Goal: Information Seeking & Learning: Find specific fact

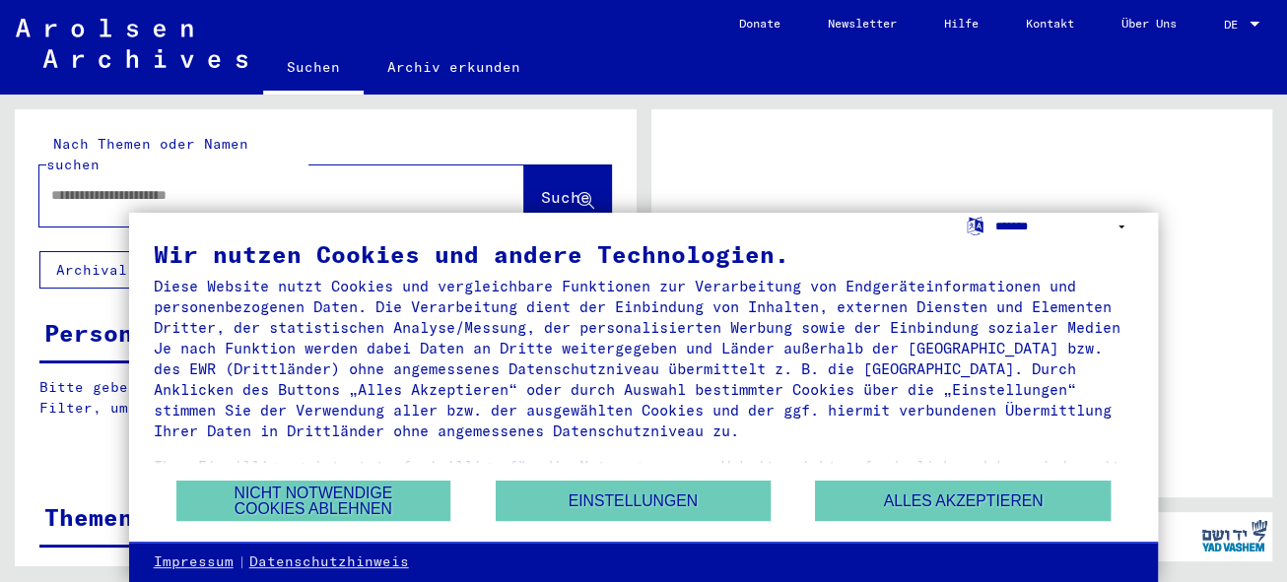
click at [1120, 226] on select "**********" at bounding box center [1064, 227] width 138 height 29
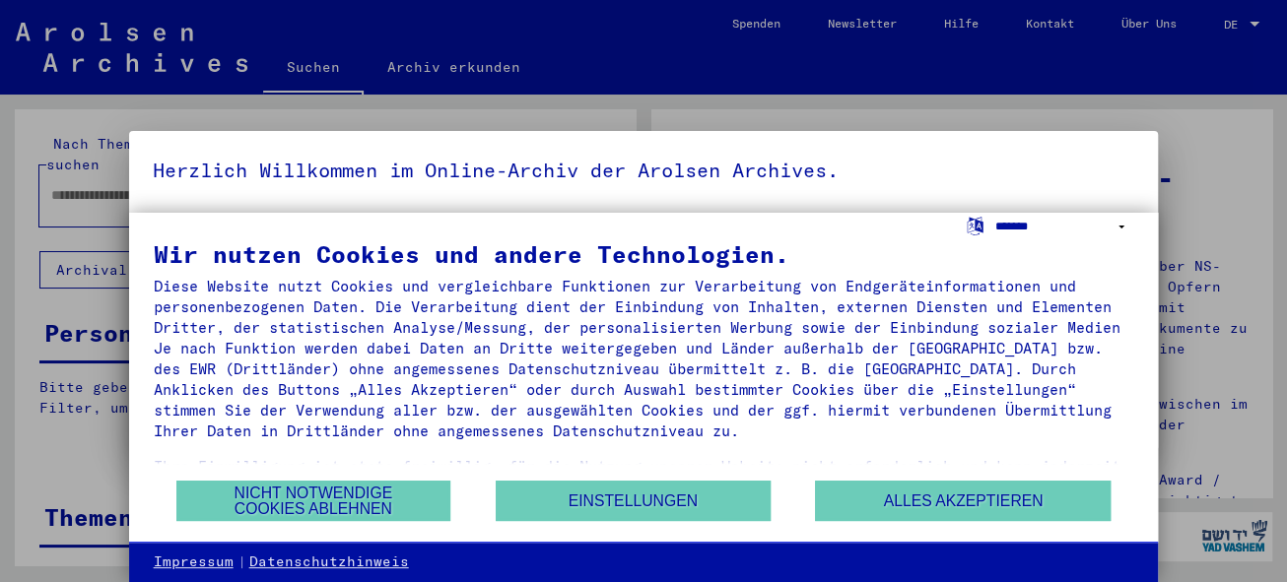
click at [1121, 224] on select "**********" at bounding box center [1064, 227] width 138 height 29
select select "*****"
click at [995, 213] on select "**********" at bounding box center [1064, 227] width 138 height 29
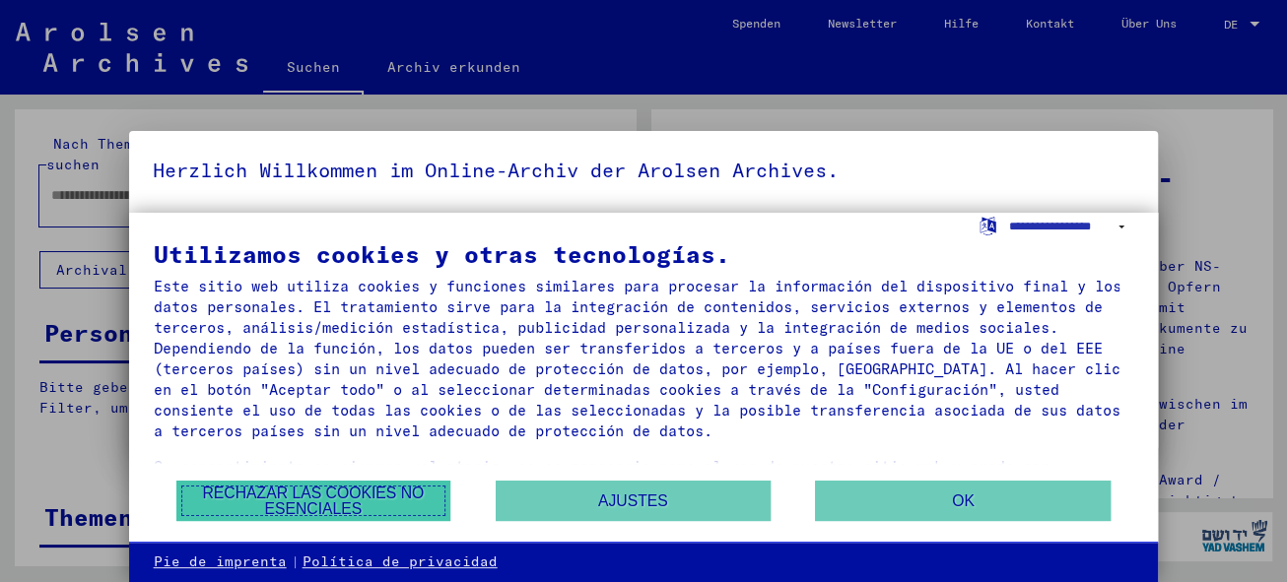
click at [365, 497] on button "Rechazar las cookies no esenciales" at bounding box center [313, 501] width 275 height 40
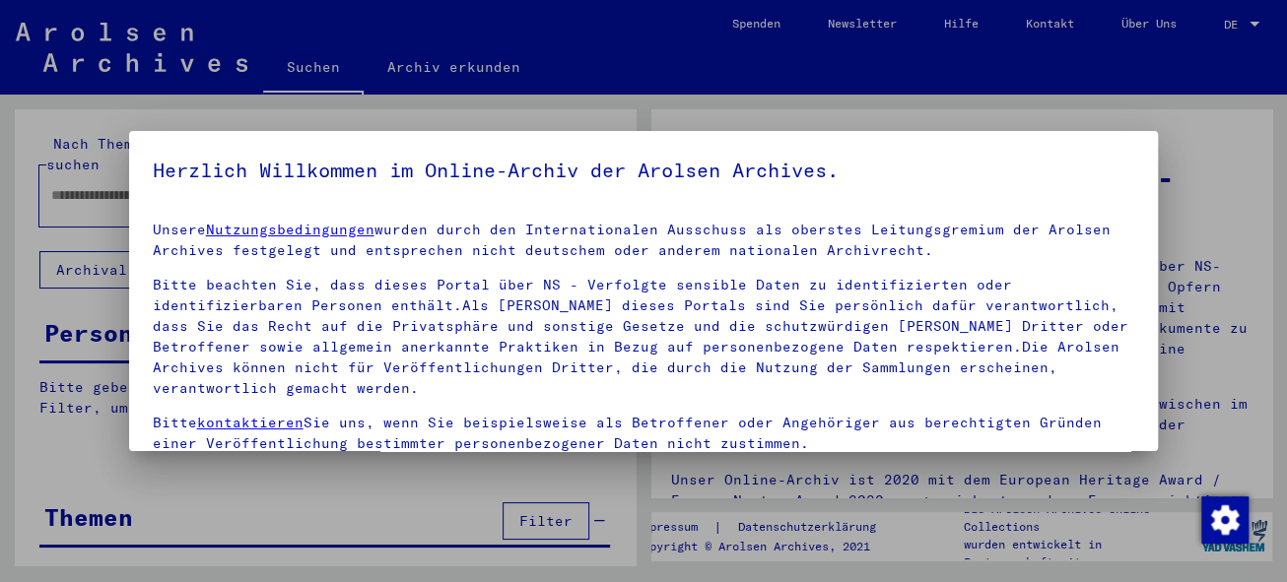
drag, startPoint x: 890, startPoint y: 195, endPoint x: 675, endPoint y: 102, distance: 233.9
click at [675, 102] on div at bounding box center [643, 291] width 1287 height 582
click at [643, 107] on div at bounding box center [643, 291] width 1287 height 582
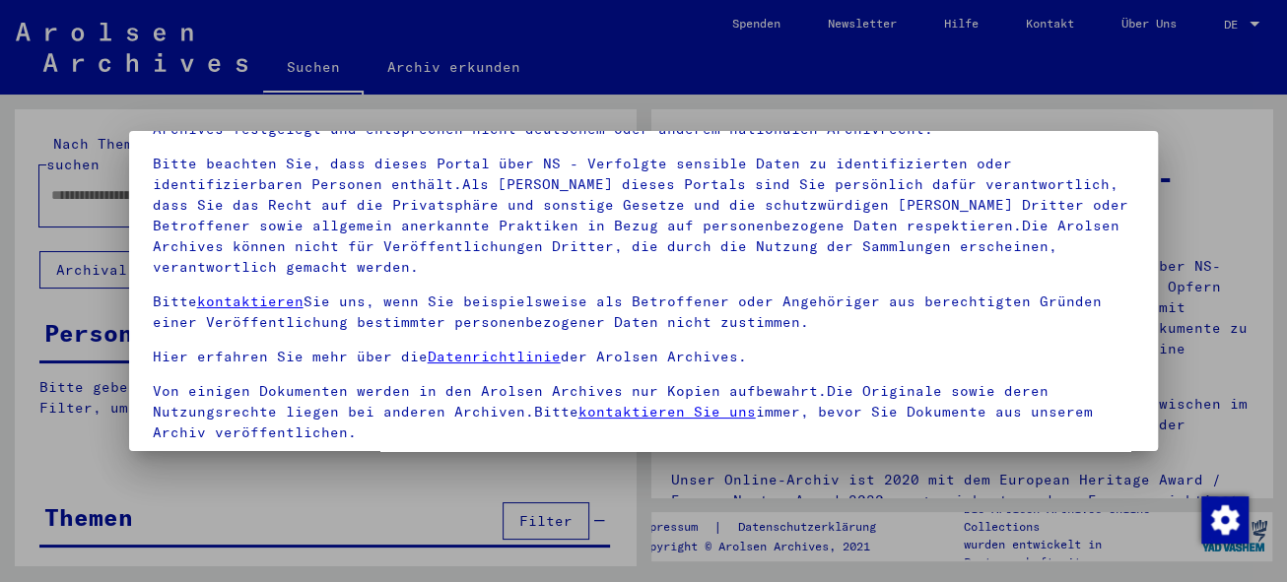
scroll to position [157, 0]
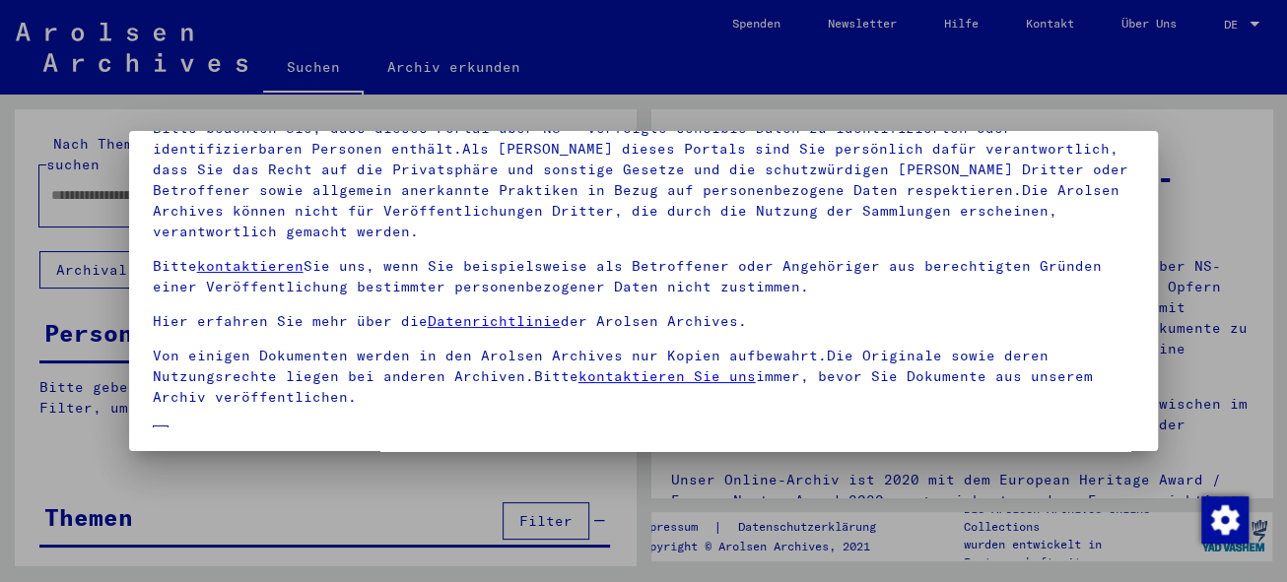
click at [45, 417] on div at bounding box center [643, 291] width 1287 height 582
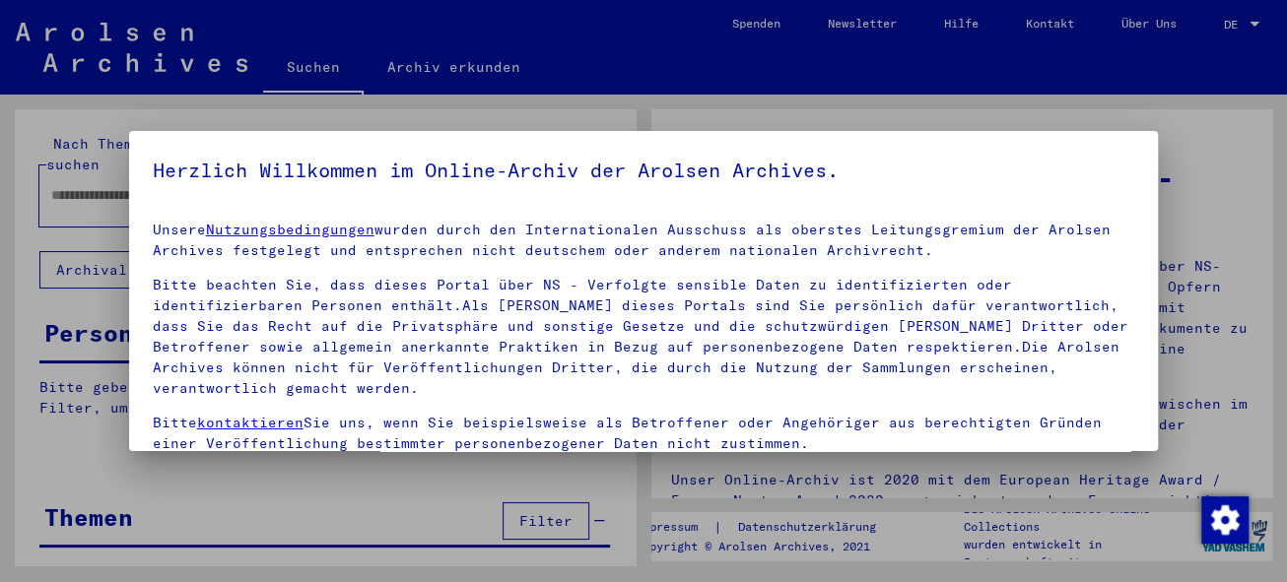
click at [54, 407] on div at bounding box center [643, 291] width 1287 height 582
drag, startPoint x: 686, startPoint y: 142, endPoint x: 689, endPoint y: 155, distance: 13.1
click at [689, 155] on mat-dialog-container "Herzlich Willkommen im Online-Archiv der Arolsen Archives. Unsere Nutzungsbedin…" at bounding box center [643, 291] width 1029 height 320
click at [846, 144] on mat-dialog-container "Herzlich Willkommen im Online-Archiv der Arolsen Archives. Unsere Nutzungsbedin…" at bounding box center [643, 291] width 1029 height 320
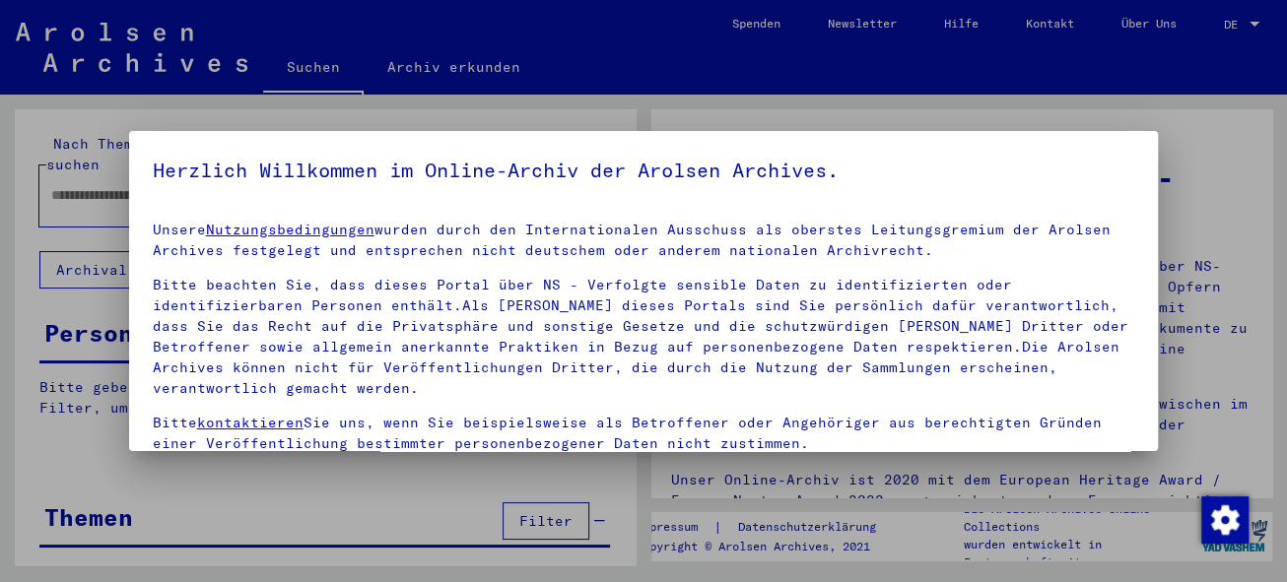
click at [88, 166] on div at bounding box center [643, 291] width 1287 height 582
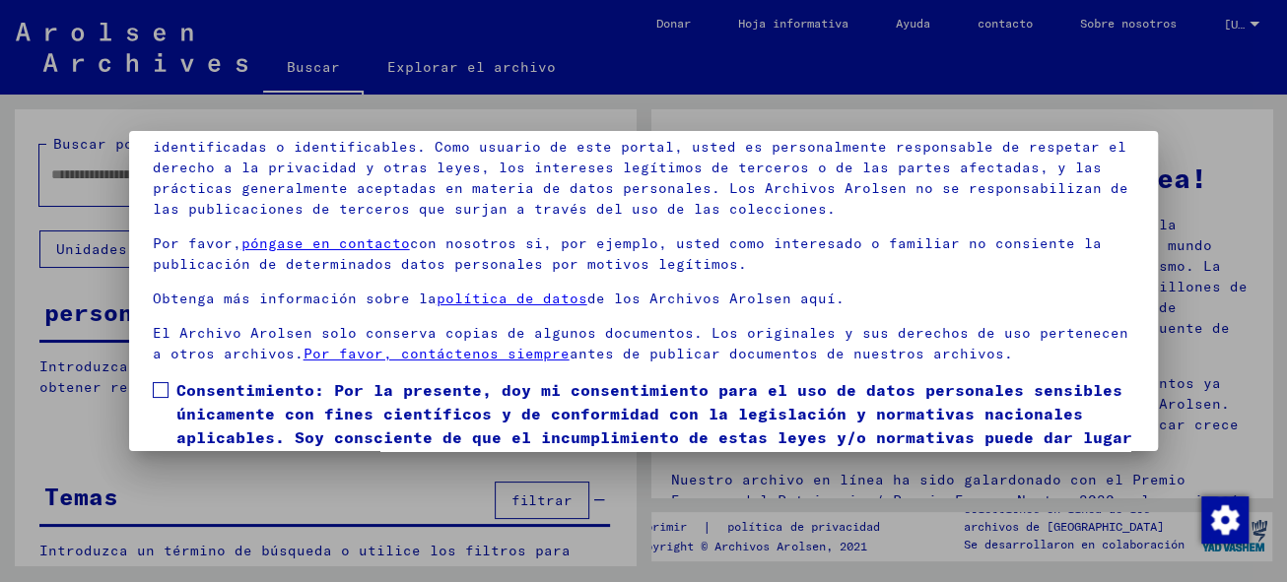
scroll to position [157, 0]
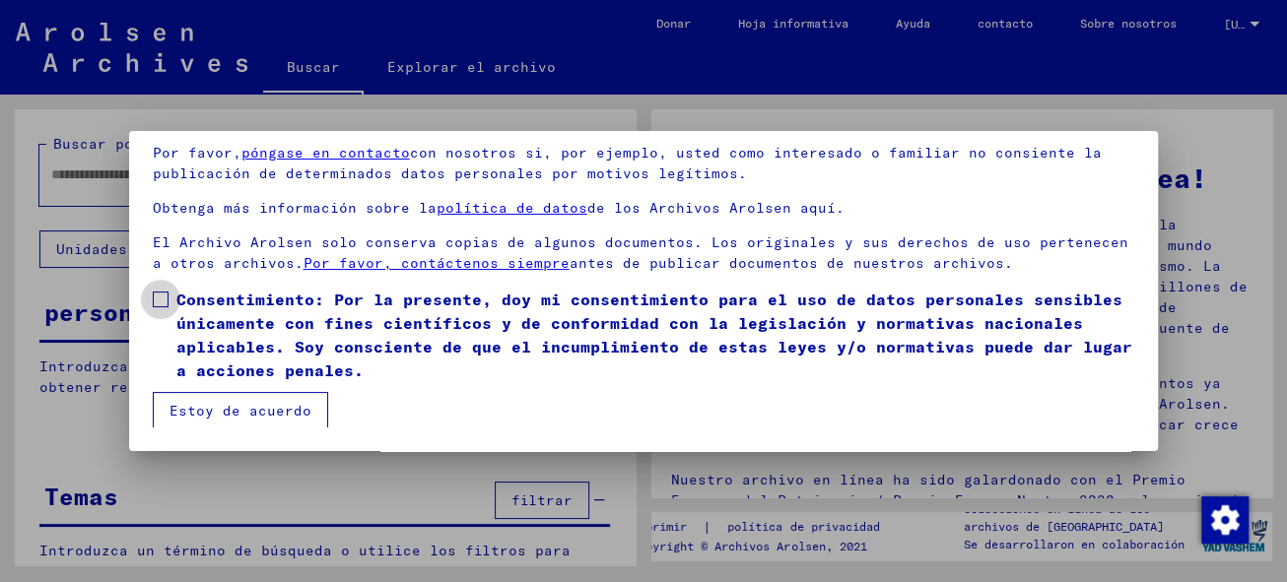
click at [159, 298] on span at bounding box center [161, 300] width 16 height 16
click at [232, 407] on font "Estoy de acuerdo" at bounding box center [240, 411] width 142 height 18
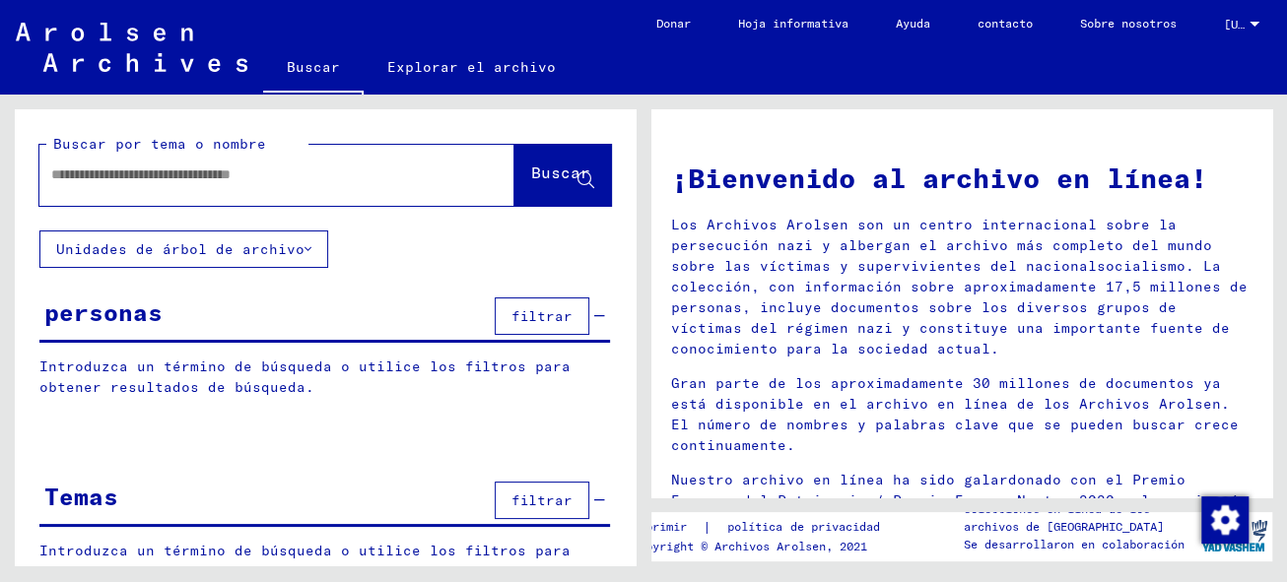
click at [86, 171] on input "text" at bounding box center [253, 175] width 404 height 21
type input "**********"
click at [531, 171] on font "Buscar" at bounding box center [560, 173] width 59 height 20
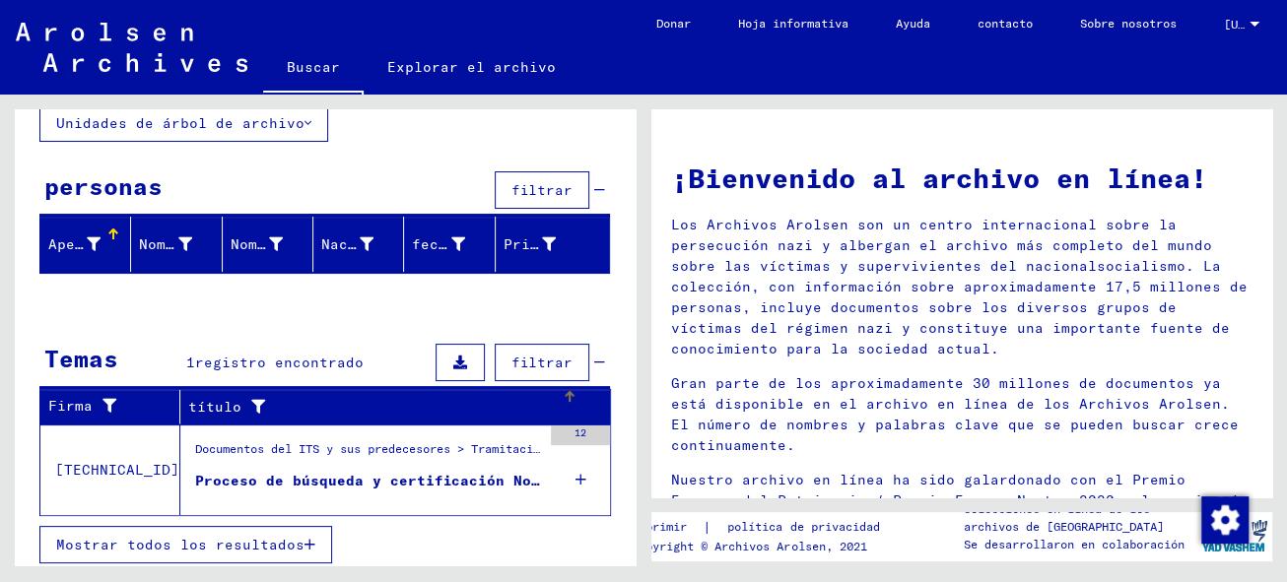
scroll to position [129, 0]
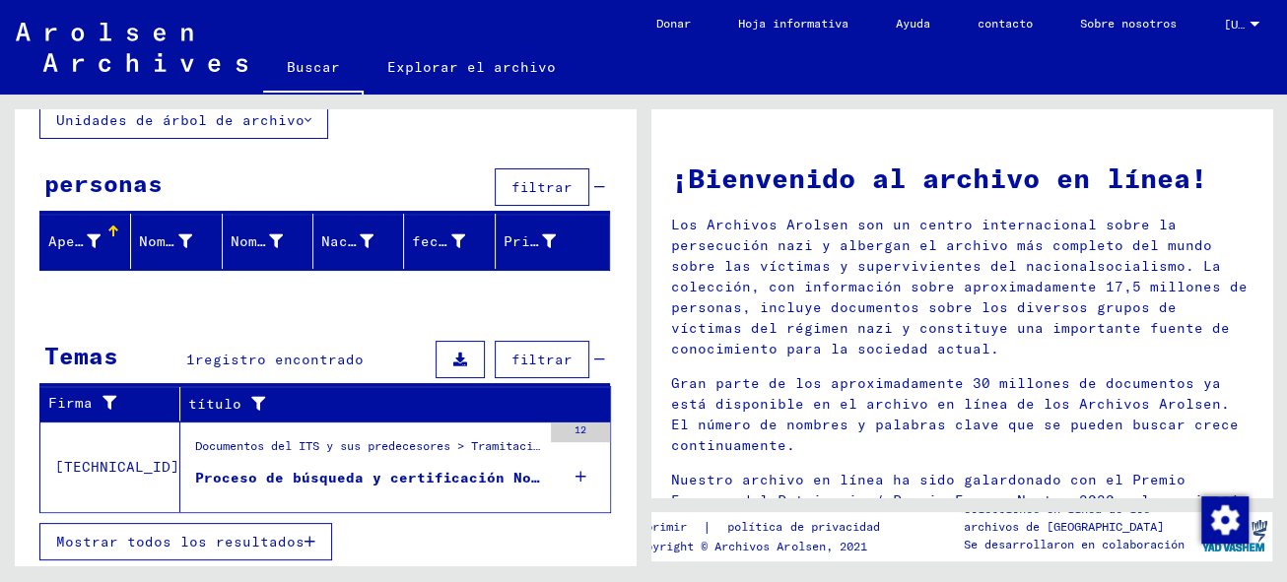
click at [575, 470] on icon at bounding box center [580, 476] width 11 height 69
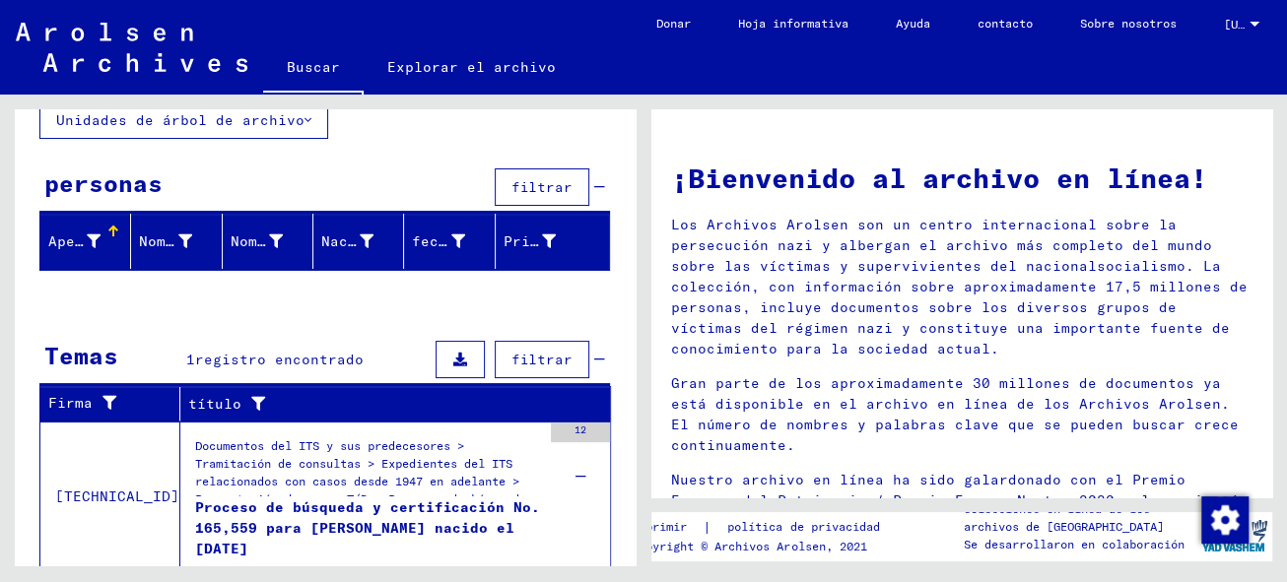
scroll to position [187, 0]
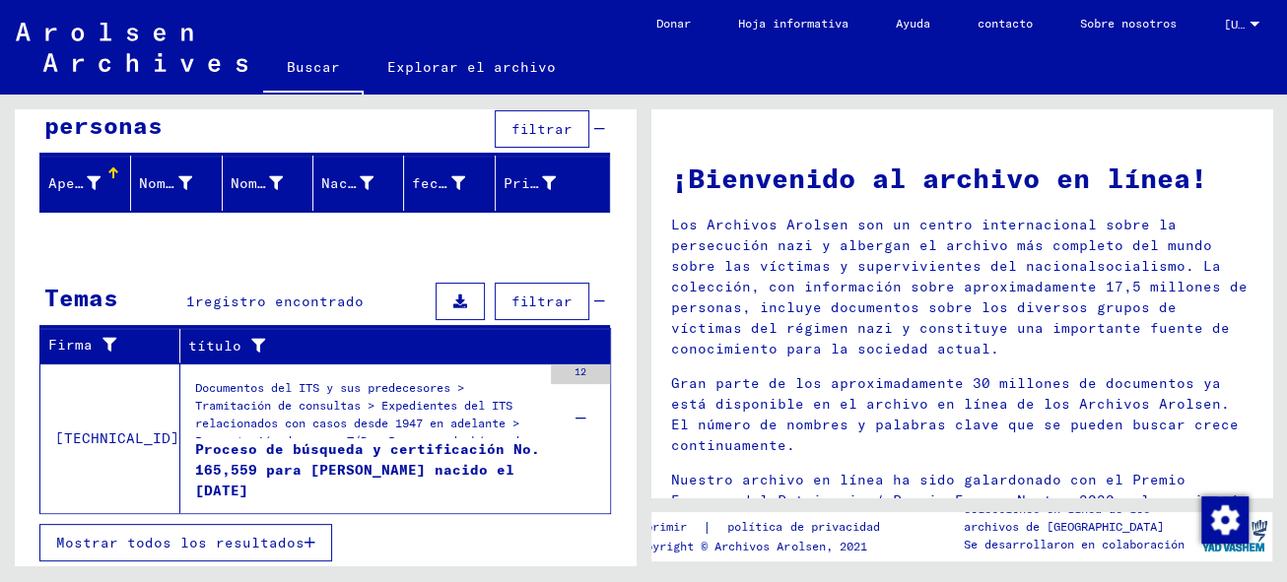
click at [395, 442] on font "Proceso de búsqueda y certificación No. 165,559 para [PERSON_NAME] nacido el [D…" at bounding box center [367, 469] width 345 height 59
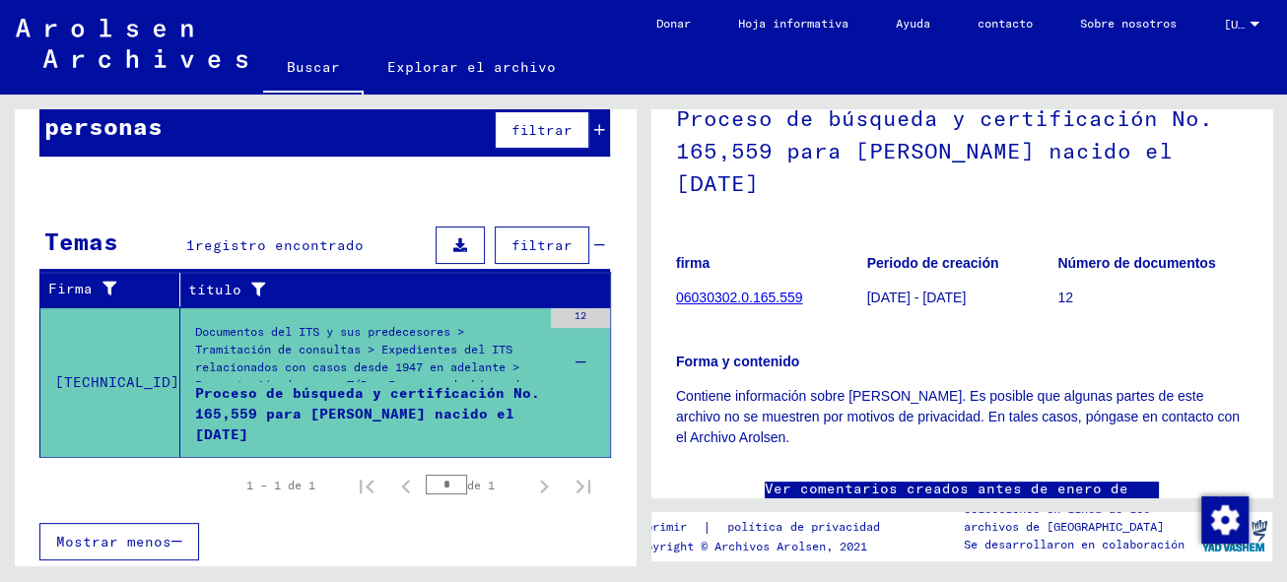
scroll to position [179, 0]
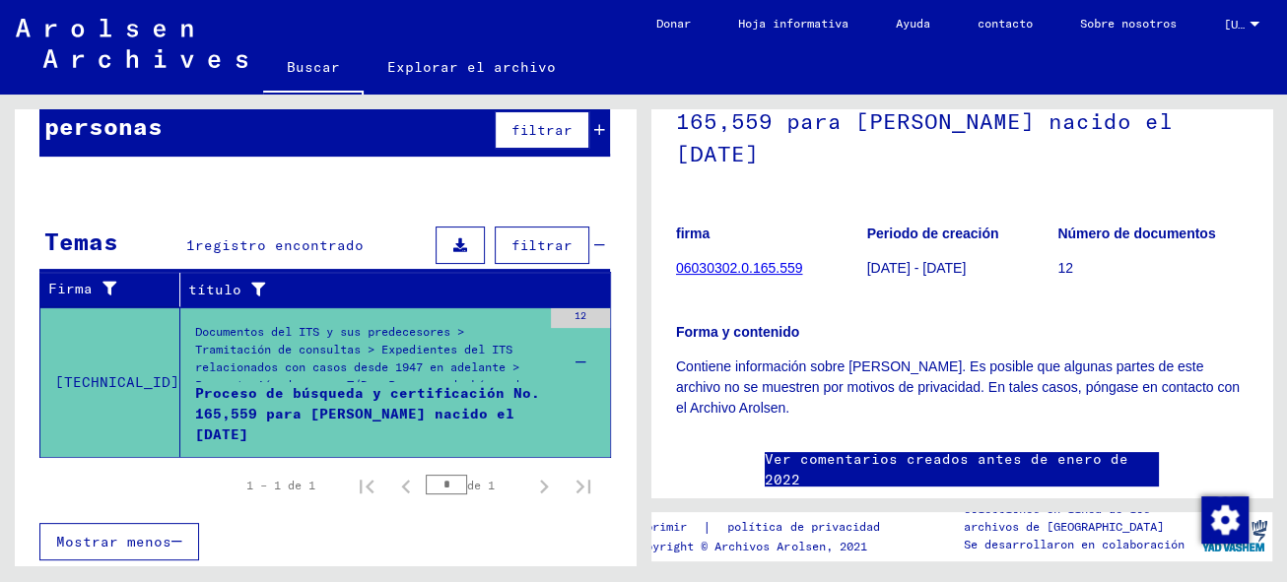
click at [757, 266] on font "06030302.0.165.559" at bounding box center [739, 268] width 126 height 16
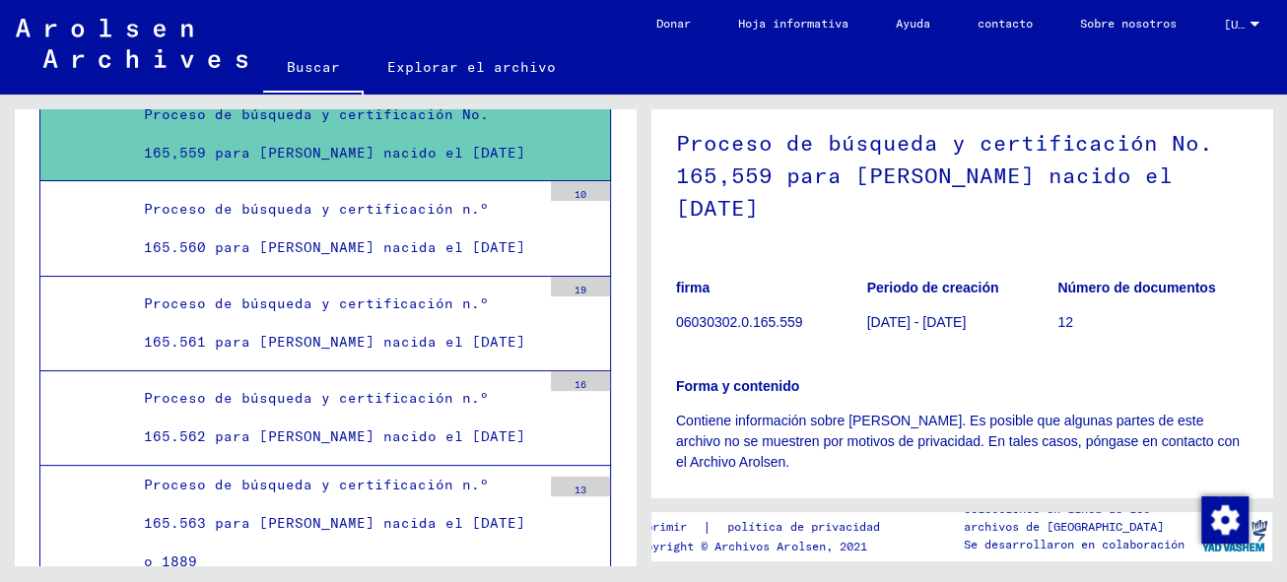
scroll to position [90, 0]
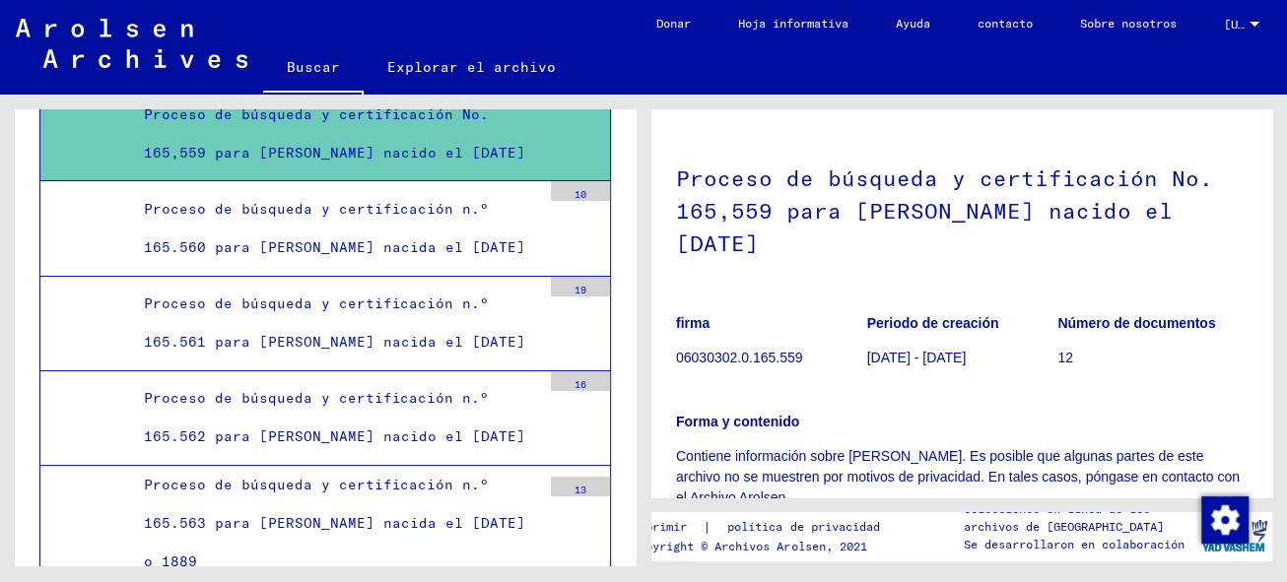
click at [474, 172] on div "Proceso de búsqueda y certificación No. 165,559 para [PERSON_NAME] nacido el [D…" at bounding box center [335, 134] width 412 height 77
click at [355, 162] on font "Proceso de búsqueda y certificación No. 165,559 para [PERSON_NAME] nacido el [D…" at bounding box center [334, 133] width 381 height 56
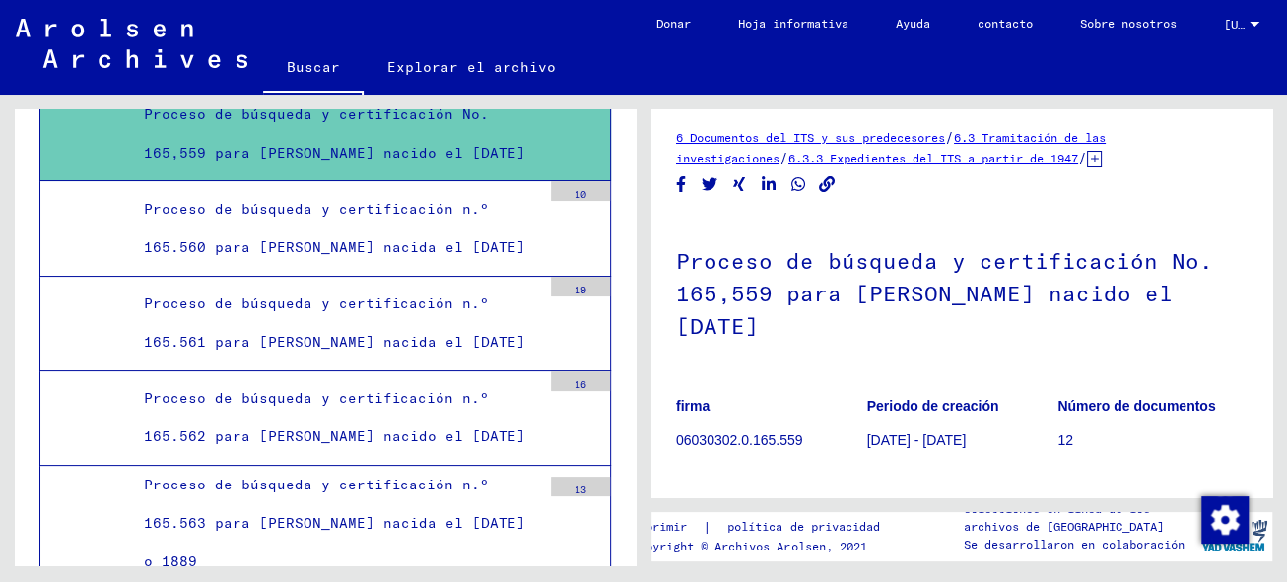
scroll to position [0, 0]
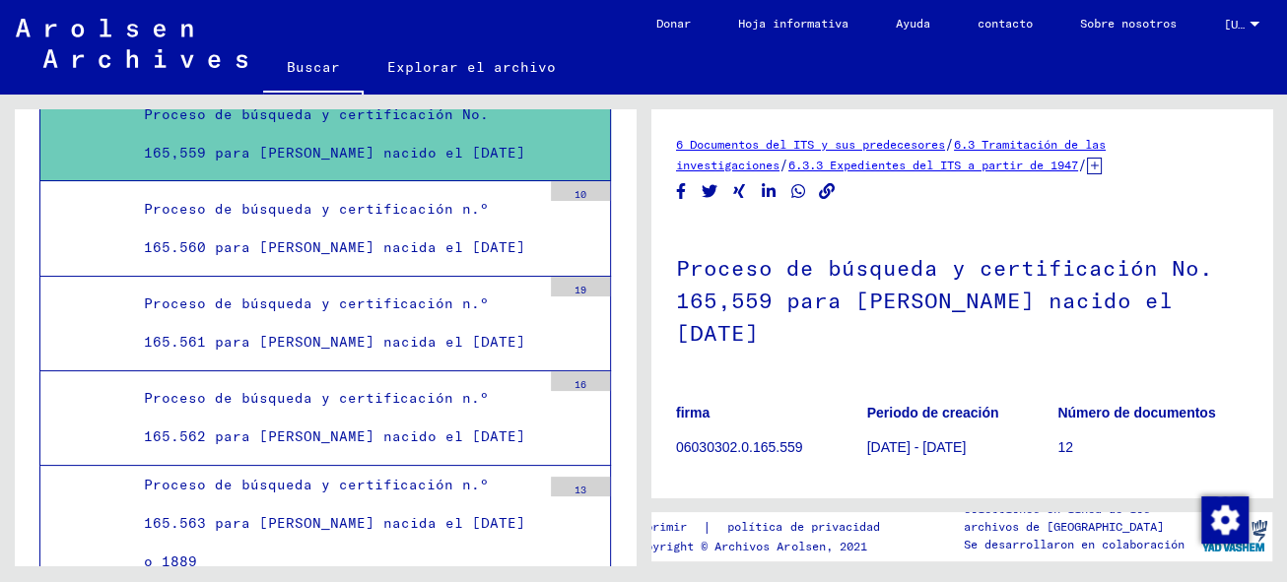
click at [866, 145] on font "6 Documentos del ITS y sus predecesores" at bounding box center [810, 144] width 269 height 15
click at [1041, 142] on font "6.3 Tramitación de las investigaciones" at bounding box center [891, 154] width 430 height 35
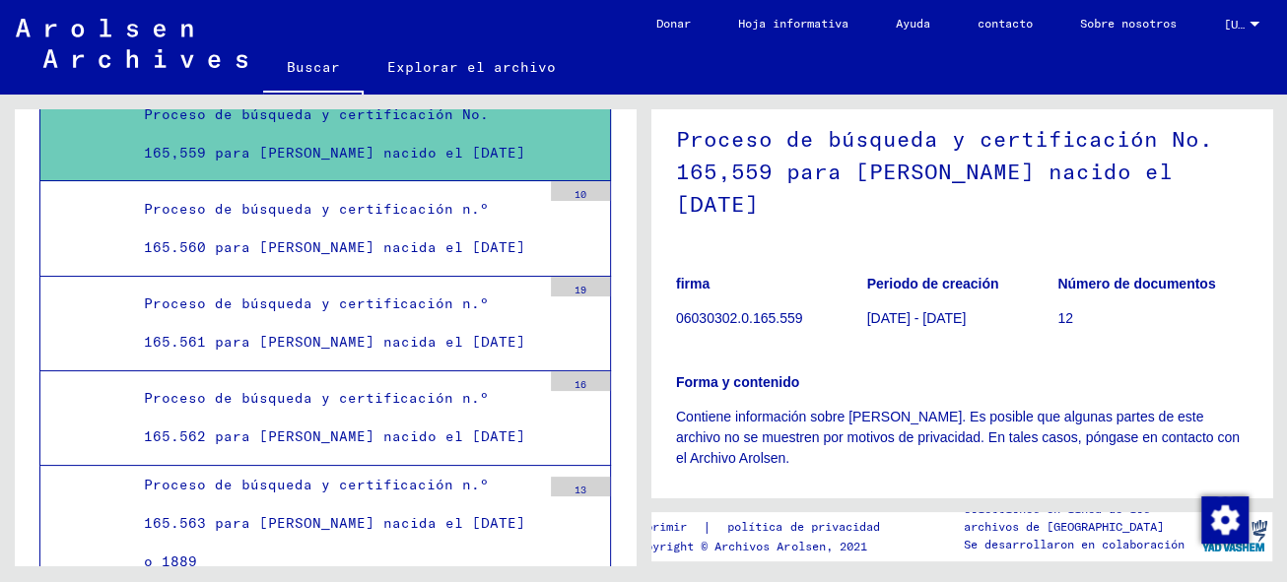
scroll to position [124, 0]
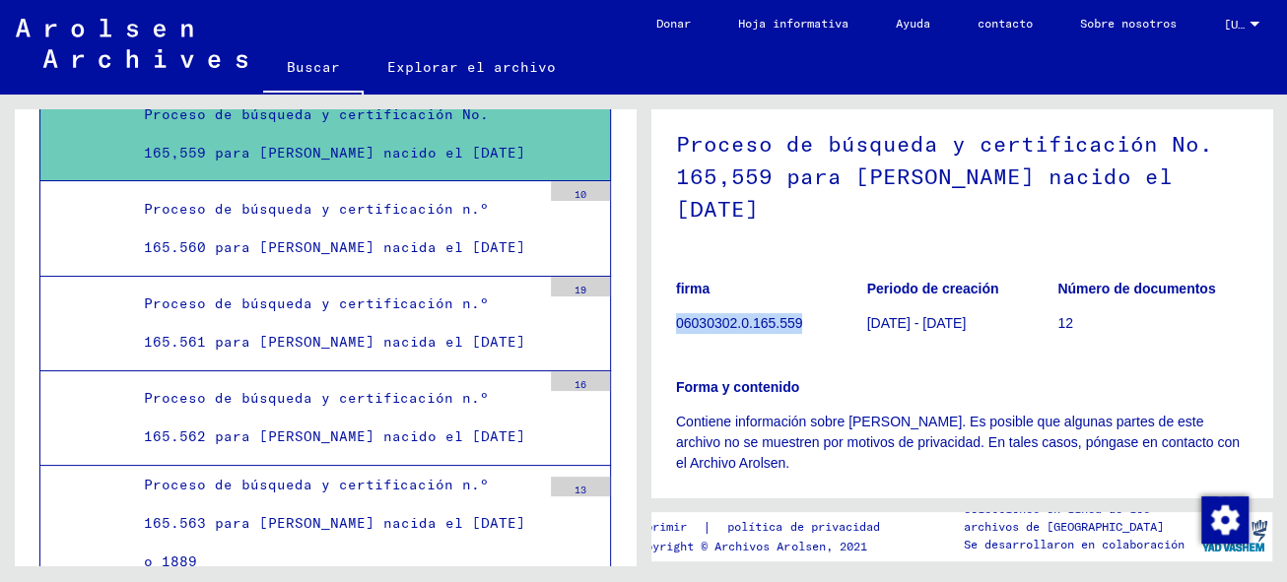
drag, startPoint x: 676, startPoint y: 322, endPoint x: 805, endPoint y: 323, distance: 129.1
click at [805, 323] on p "06030302.0.165.559" at bounding box center [771, 323] width 190 height 21
click at [469, 65] on font "Explorar el archivo" at bounding box center [471, 67] width 168 height 18
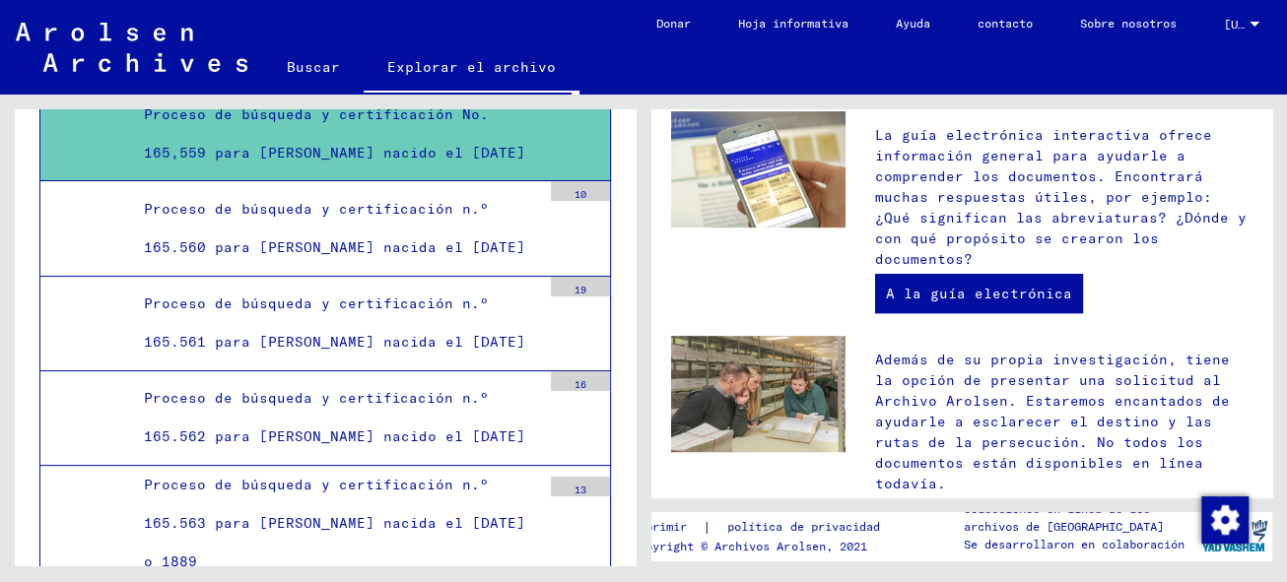
scroll to position [518, 0]
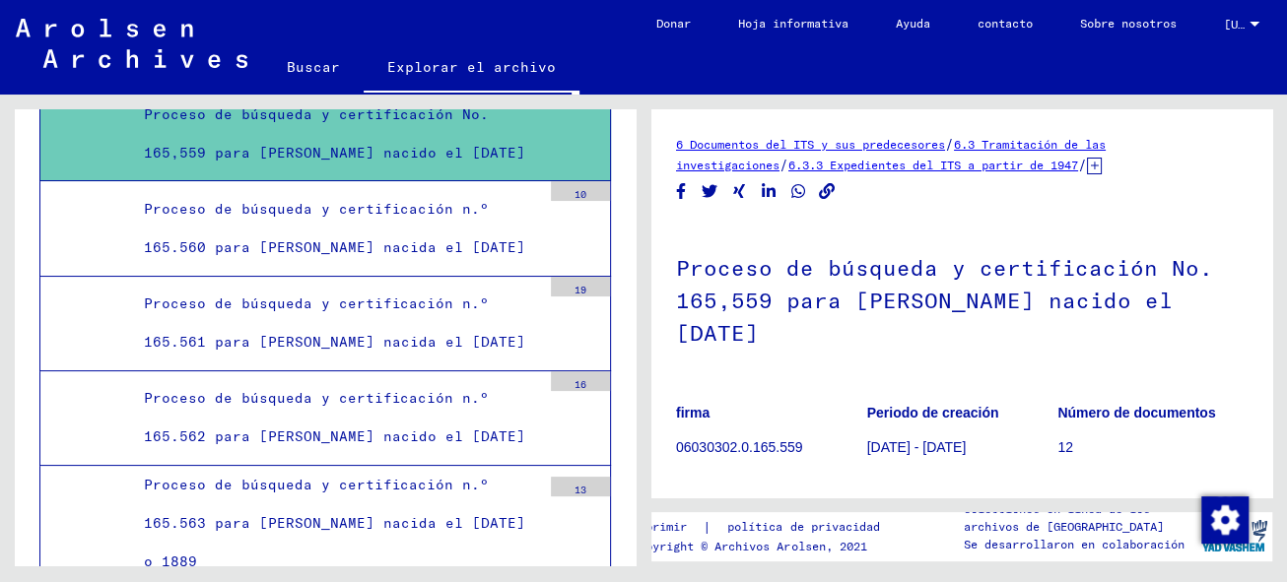
click at [939, 165] on font "6.3.3 Expedientes del ITS a partir de 1947" at bounding box center [933, 165] width 290 height 15
click at [299, 64] on font "Buscar" at bounding box center [313, 67] width 53 height 18
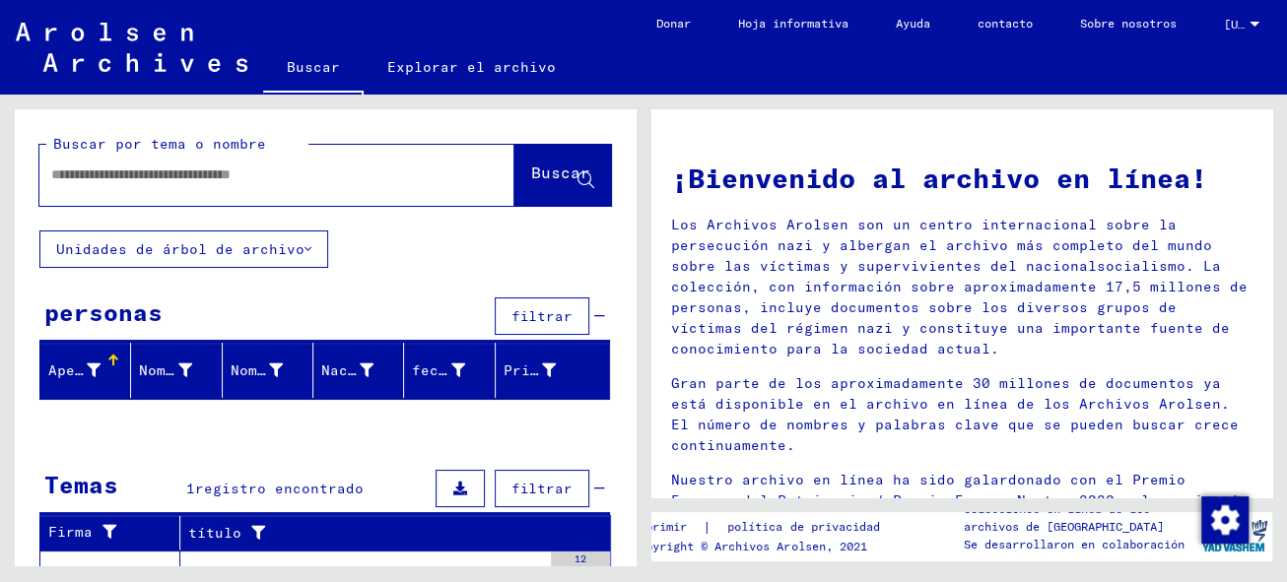
click at [304, 244] on icon at bounding box center [307, 249] width 7 height 14
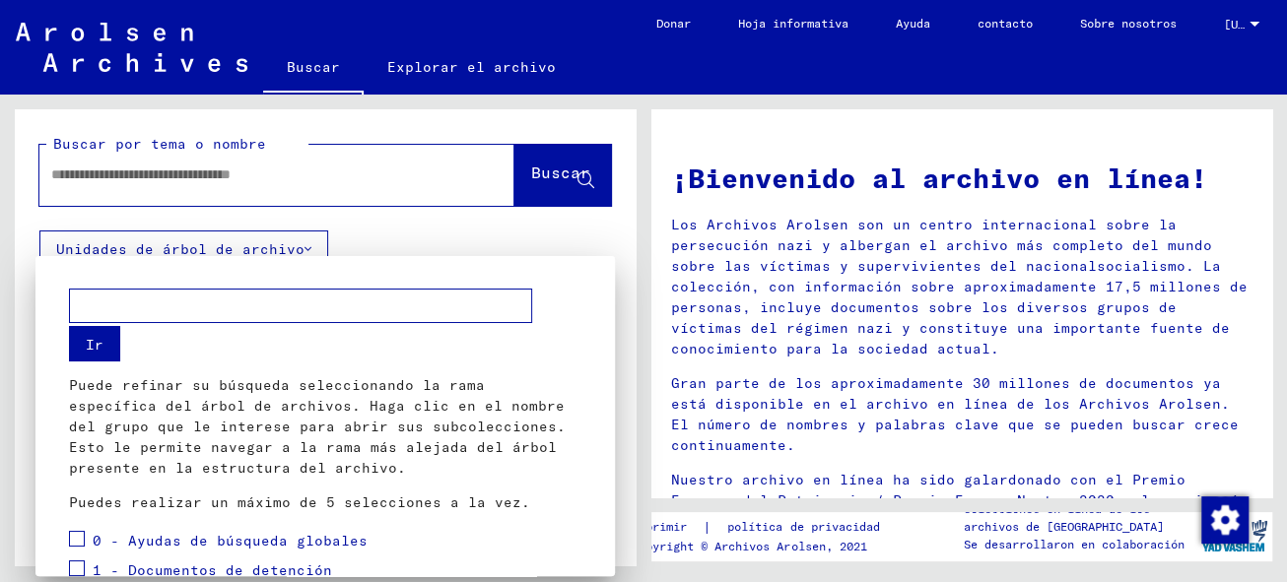
click at [365, 237] on div at bounding box center [643, 291] width 1287 height 582
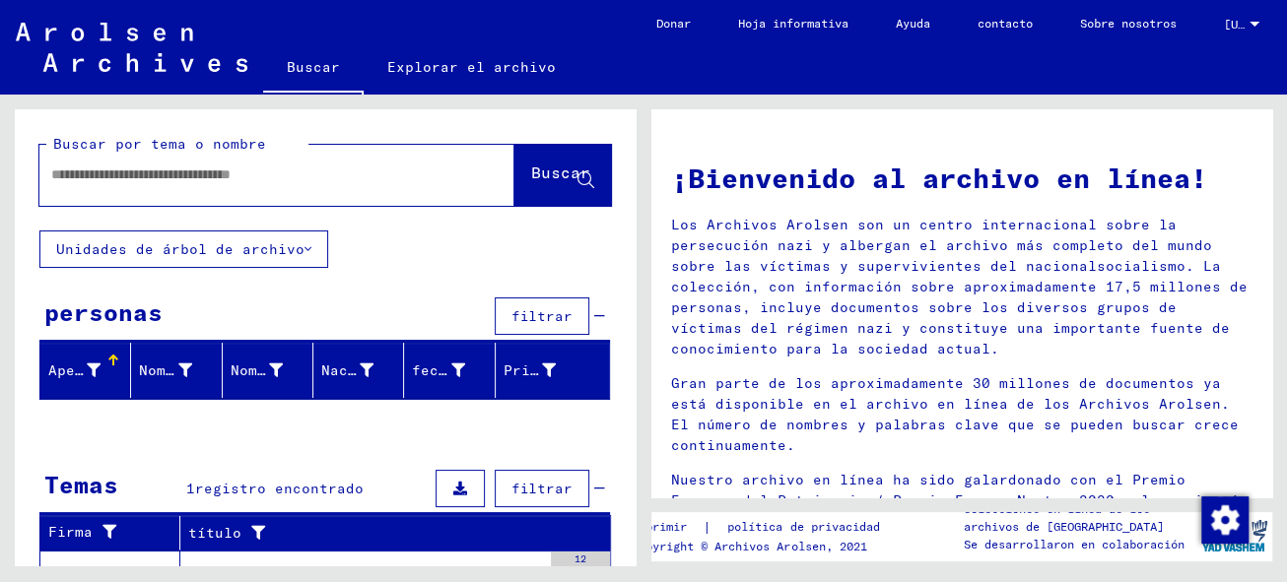
click at [93, 369] on font "Apellido" at bounding box center [83, 371] width 71 height 18
click at [157, 362] on font "Nombre de pila" at bounding box center [201, 371] width 124 height 18
click at [248, 367] on font "Nombre de nacimiento" at bounding box center [319, 371] width 177 height 18
click at [354, 366] on font "Nacimiento" at bounding box center [365, 371] width 89 height 18
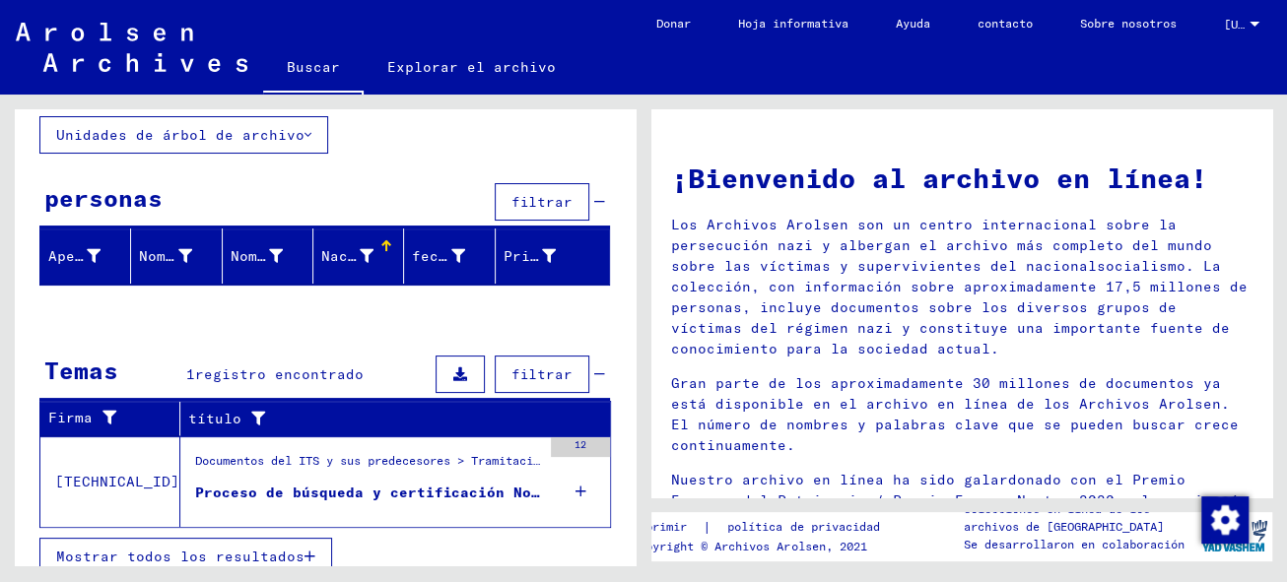
scroll to position [129, 0]
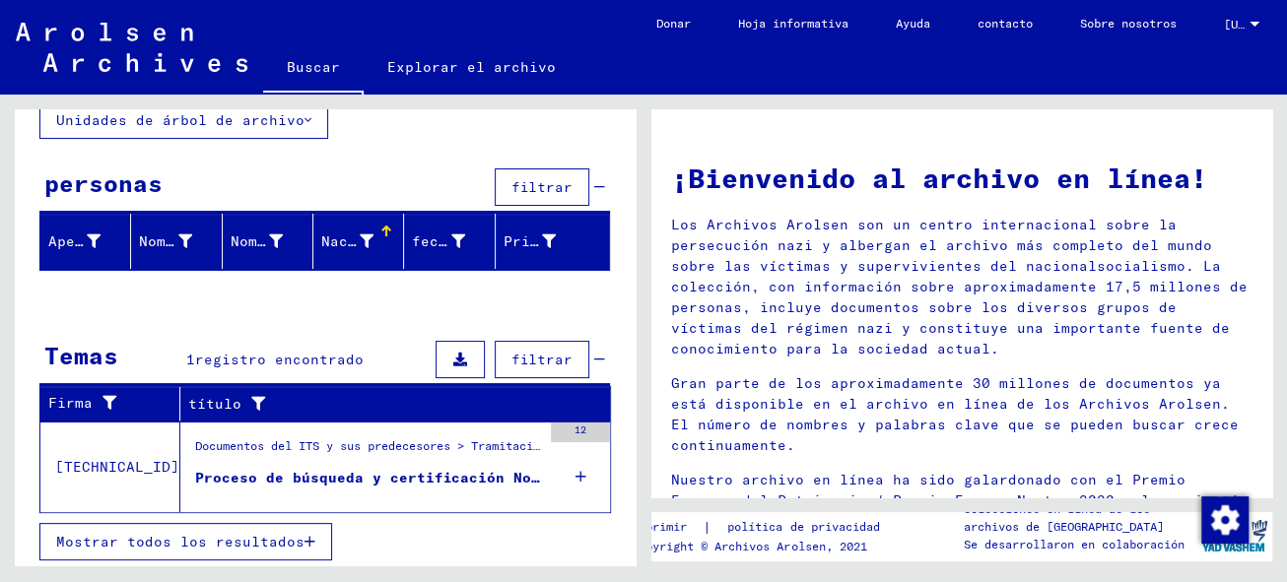
click at [232, 534] on font "Mostrar todos los resultados" at bounding box center [180, 542] width 248 height 18
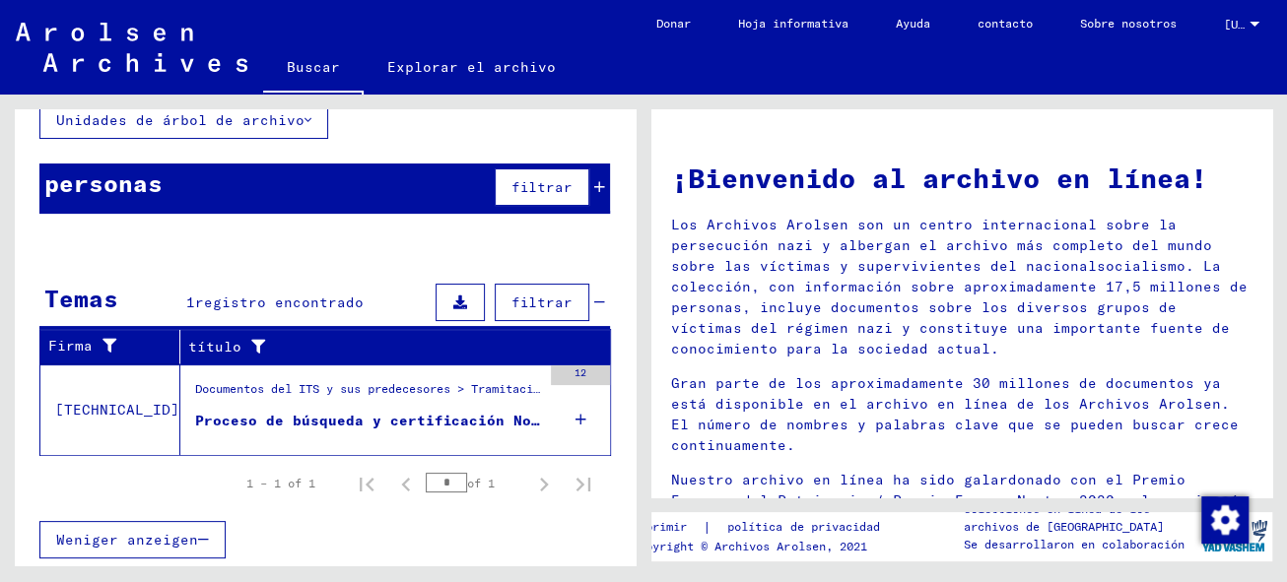
scroll to position [127, 0]
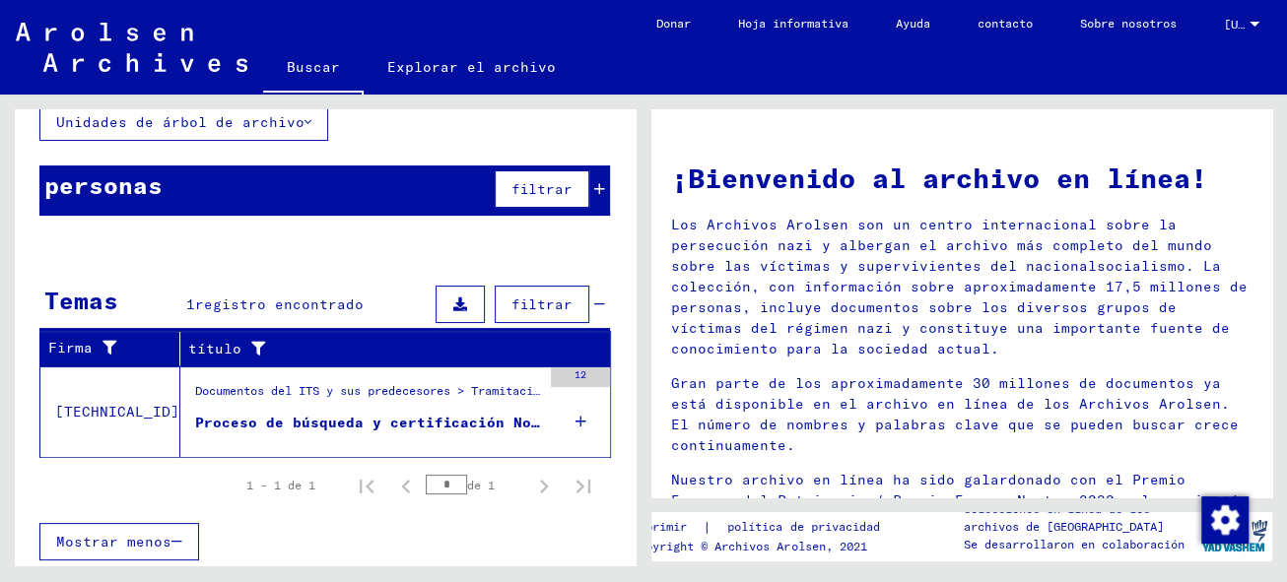
click at [353, 419] on font "Proceso de búsqueda y certificación No. 165,559 para [PERSON_NAME] nacido el [D…" at bounding box center [562, 423] width 735 height 18
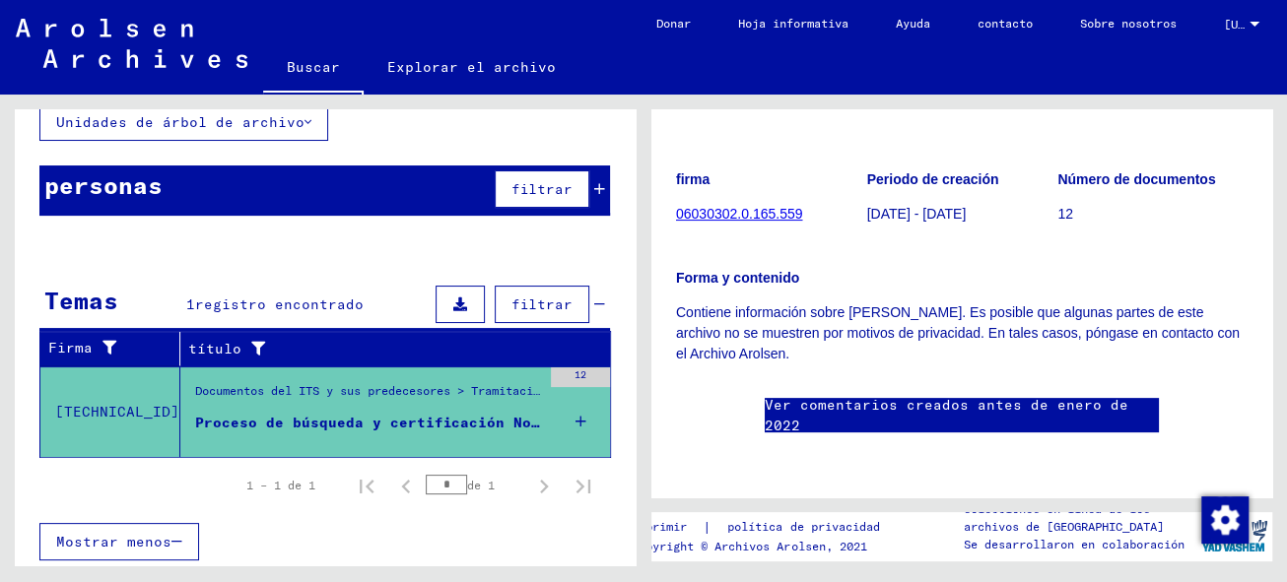
scroll to position [179, 0]
